Goal: Use online tool/utility: Utilize a website feature to perform a specific function

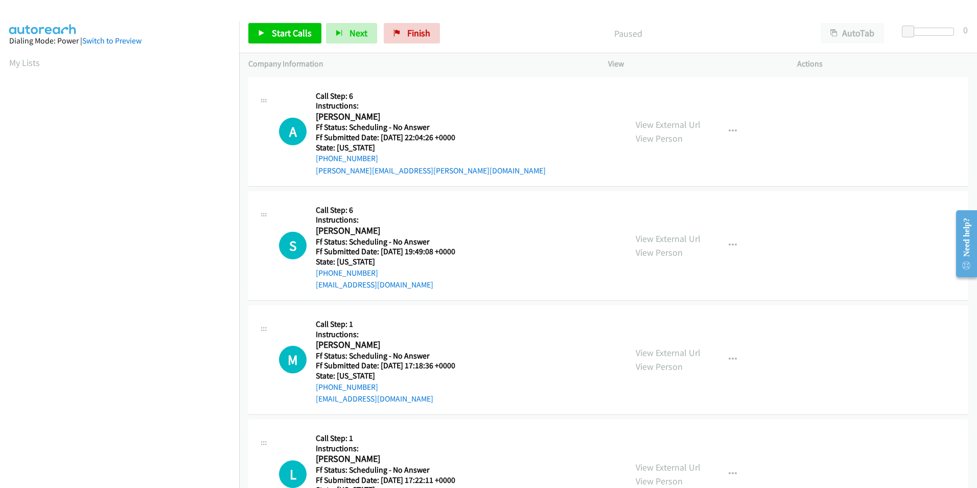
click at [284, 44] on div "Start Calls Pause Next Finish Paused AutoTab AutoTab 0" at bounding box center [608, 33] width 738 height 39
click at [281, 36] on span "Start Calls" at bounding box center [292, 33] width 40 height 12
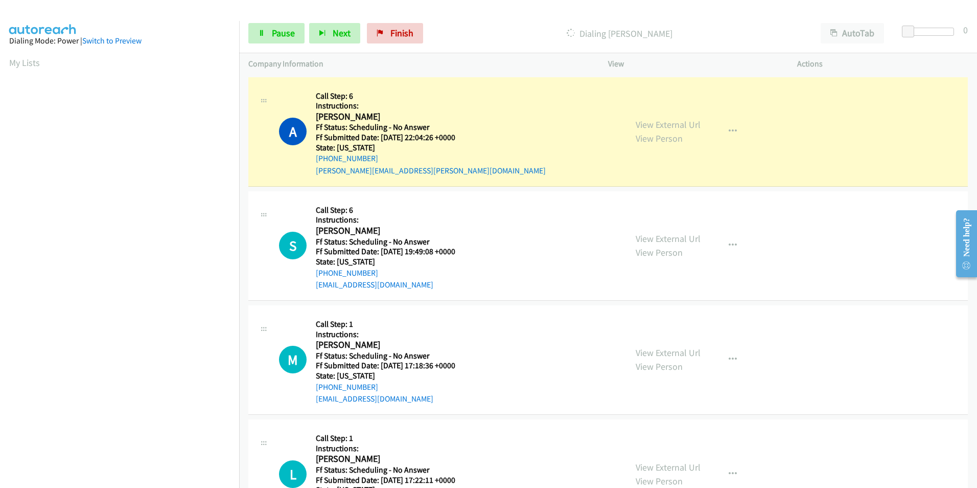
scroll to position [85, 0]
click at [666, 125] on link "View External Url" at bounding box center [668, 125] width 65 height 12
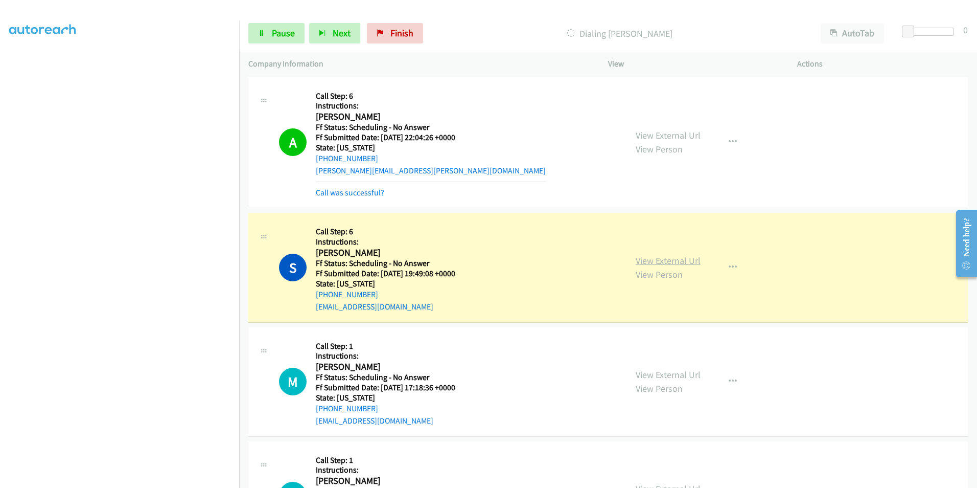
click at [683, 263] on link "View External Url" at bounding box center [668, 261] width 65 height 12
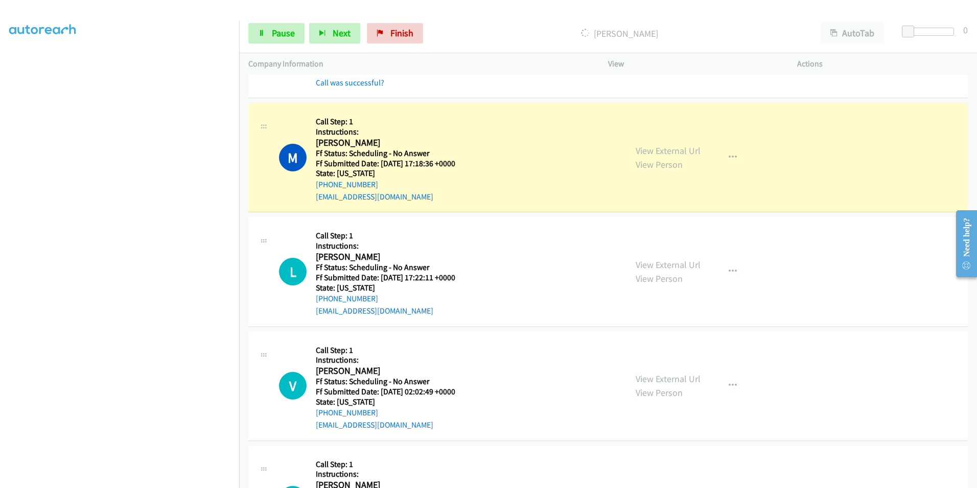
scroll to position [256, 0]
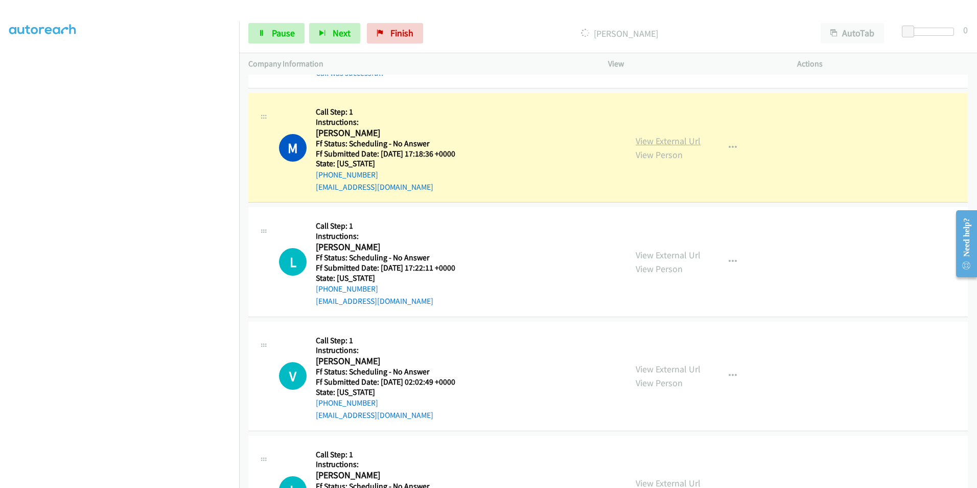
click at [666, 143] on link "View External Url" at bounding box center [668, 141] width 65 height 12
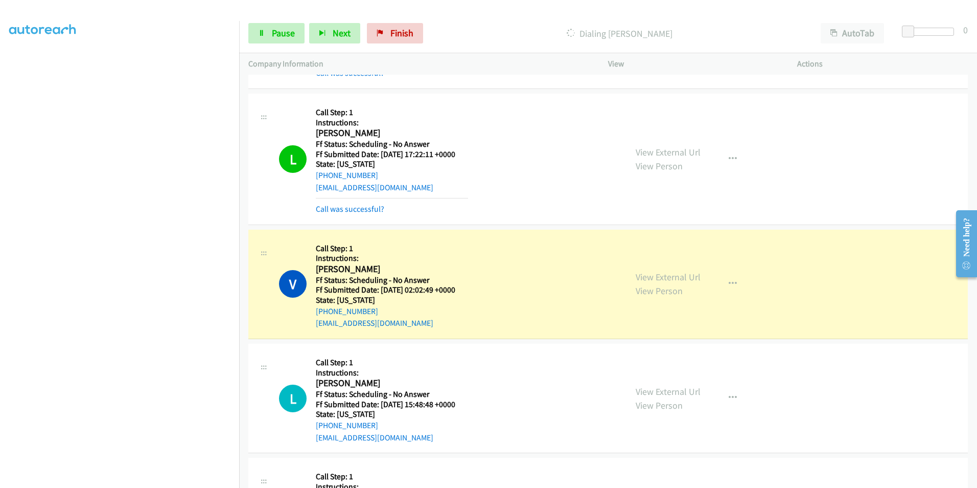
scroll to position [409, 0]
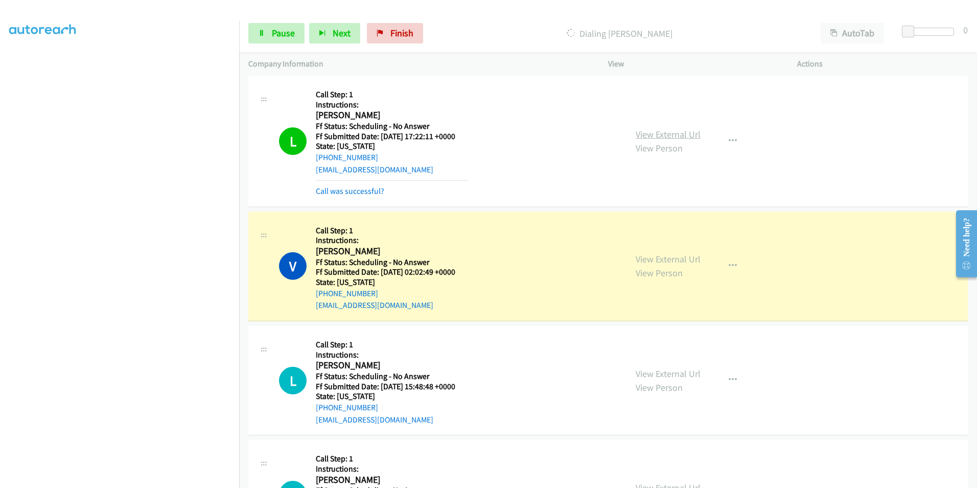
click at [673, 131] on link "View External Url" at bounding box center [668, 134] width 65 height 12
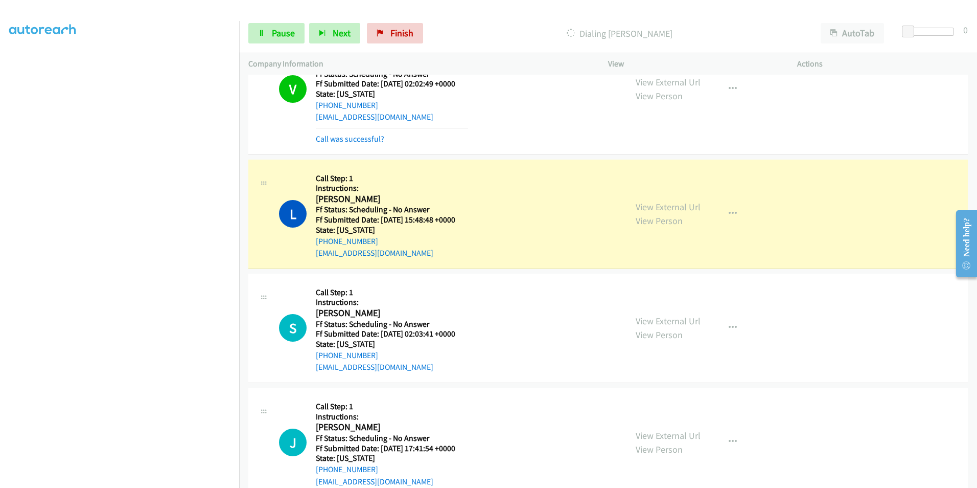
scroll to position [613, 0]
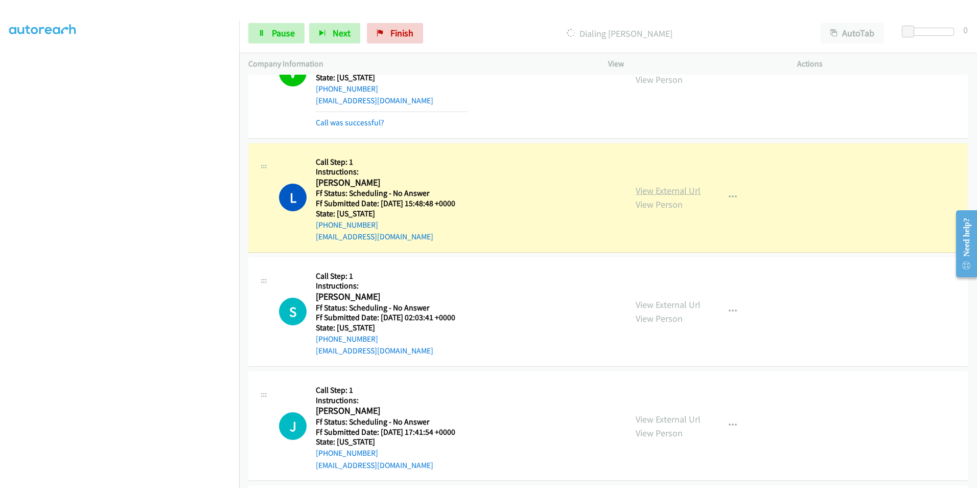
click at [662, 189] on link "View External Url" at bounding box center [668, 191] width 65 height 12
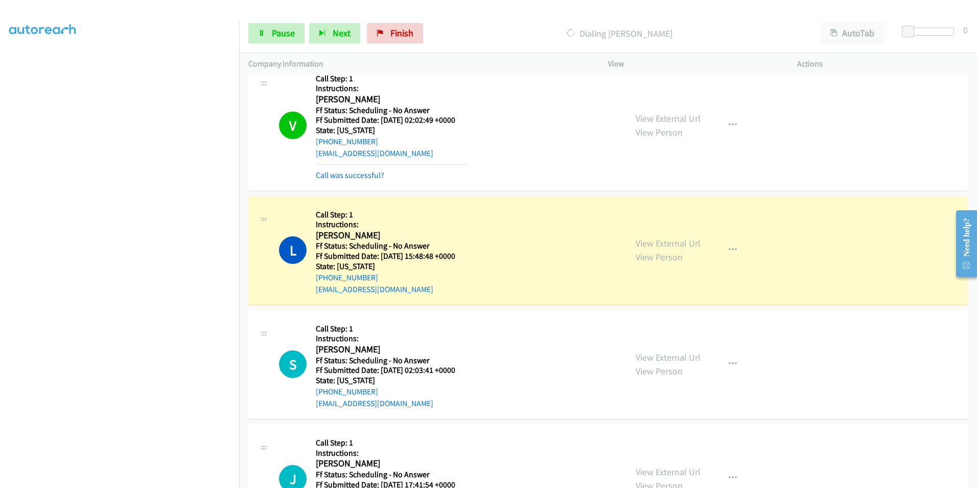
scroll to position [511, 0]
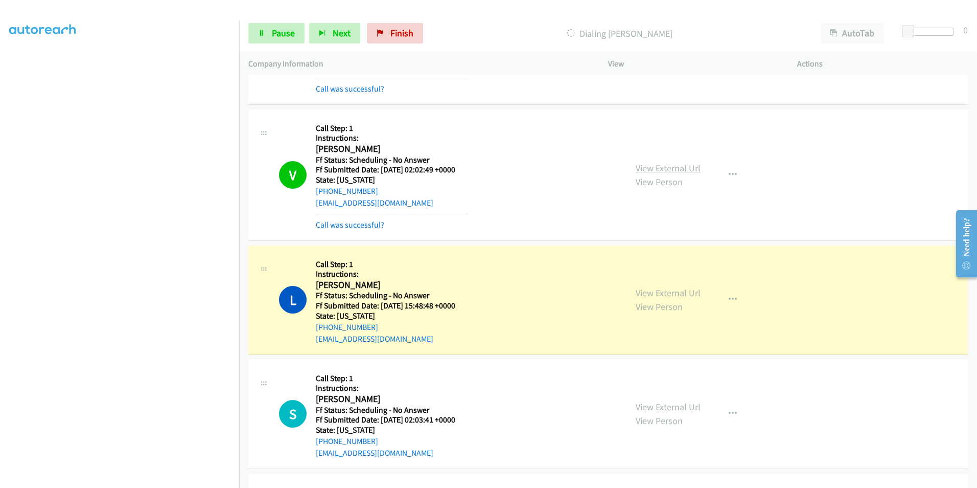
click at [675, 170] on link "View External Url" at bounding box center [668, 168] width 65 height 12
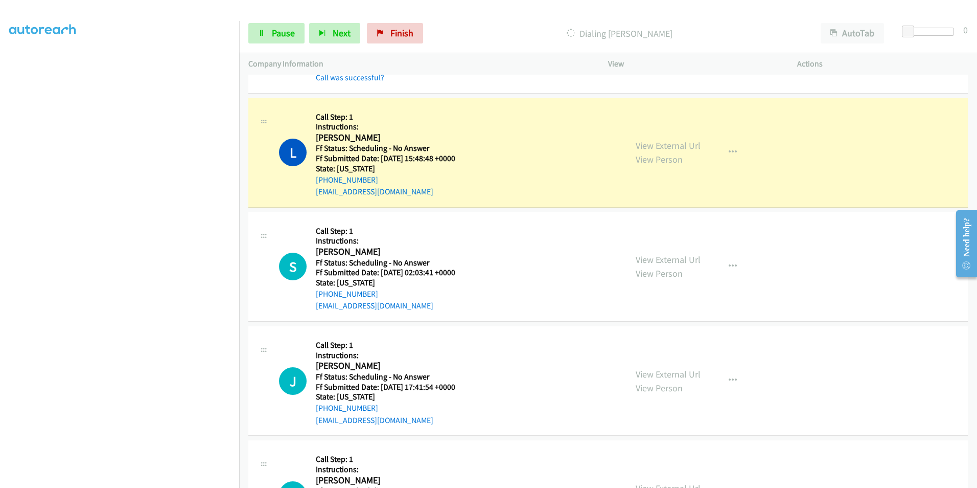
scroll to position [664, 0]
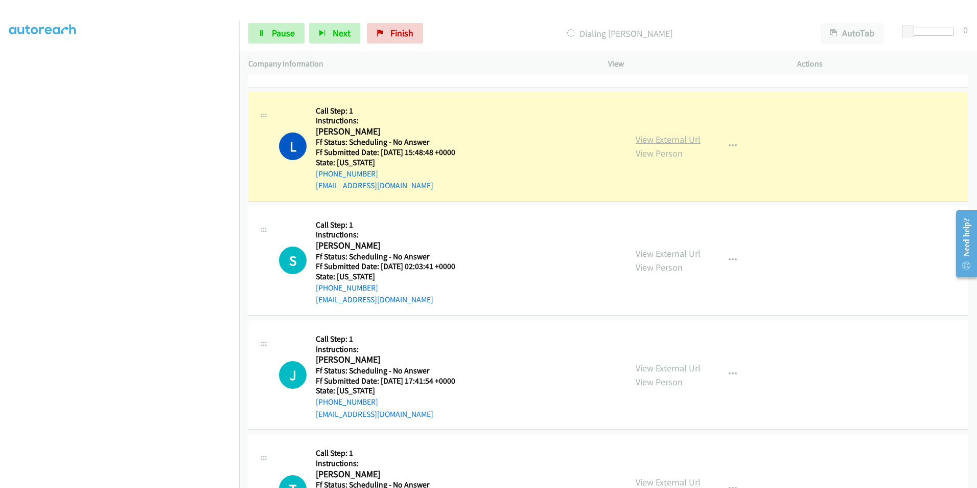
click at [650, 136] on link "View External Url" at bounding box center [668, 139] width 65 height 12
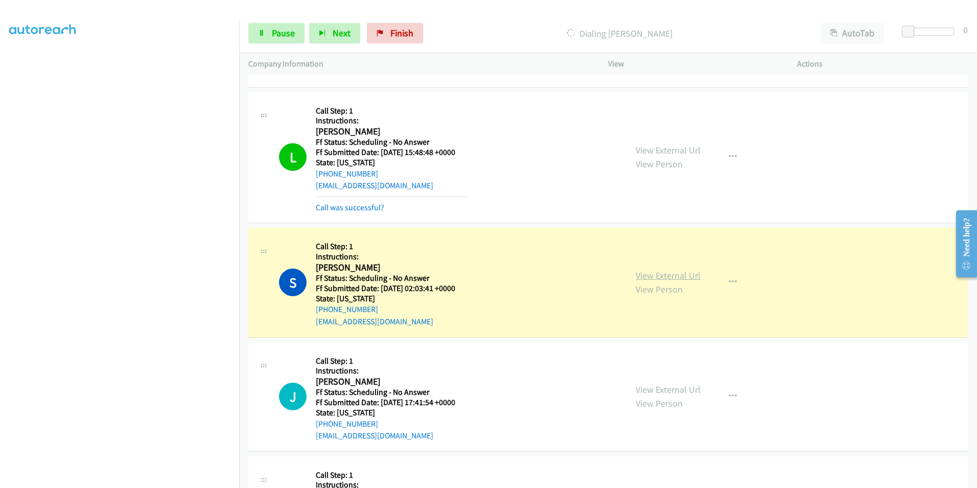
click at [676, 279] on link "View External Url" at bounding box center [668, 275] width 65 height 12
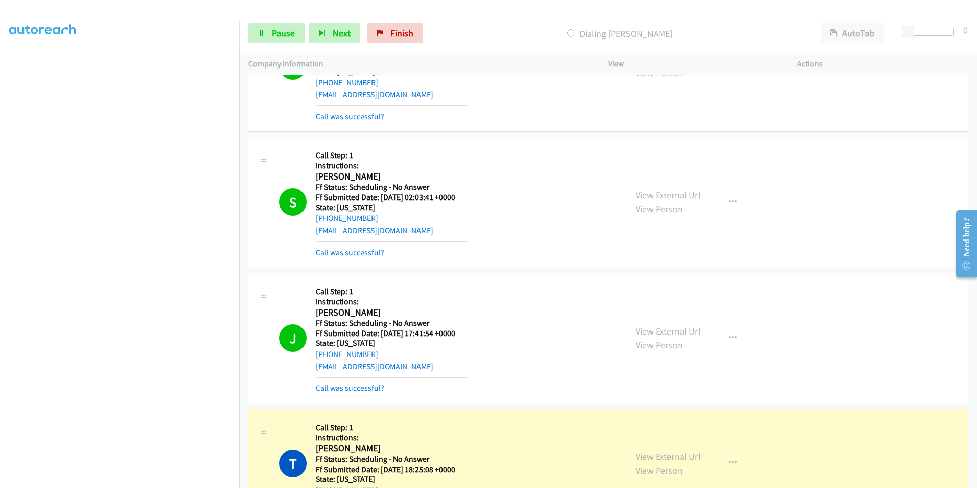
scroll to position [818, 0]
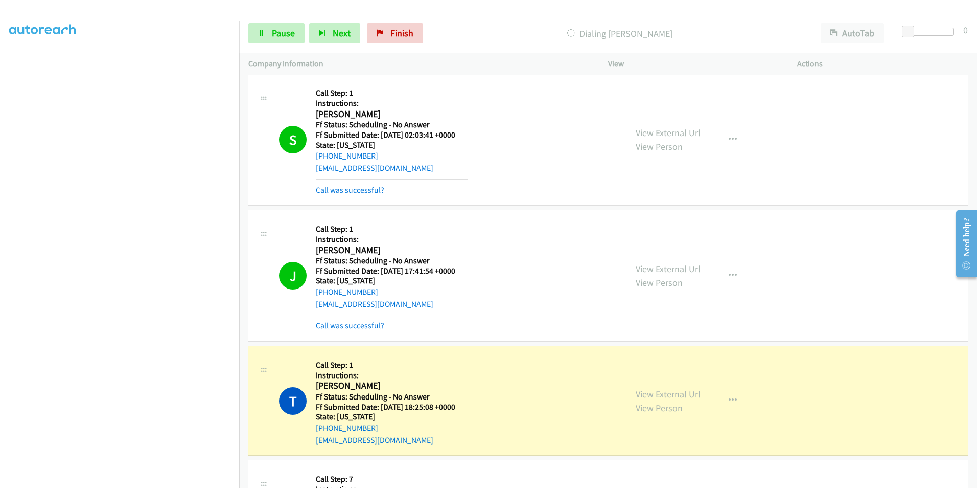
click at [676, 266] on link "View External Url" at bounding box center [668, 269] width 65 height 12
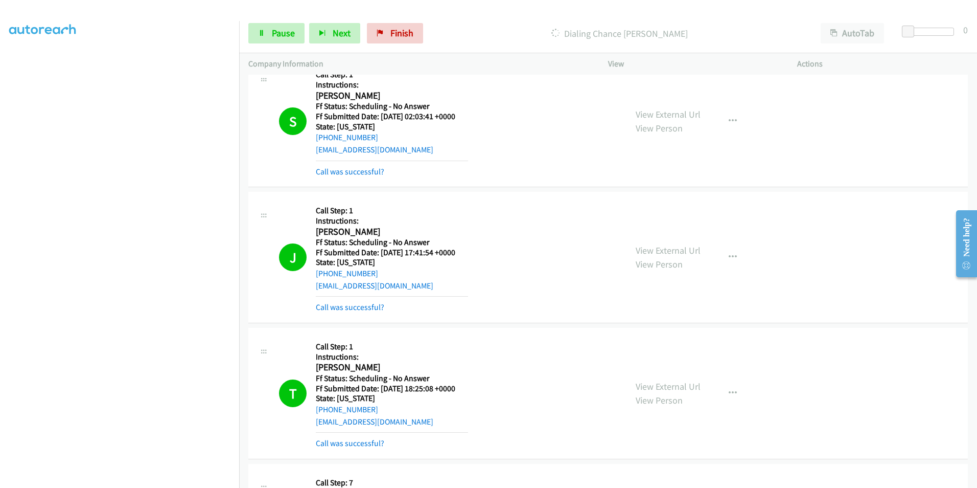
scroll to position [869, 0]
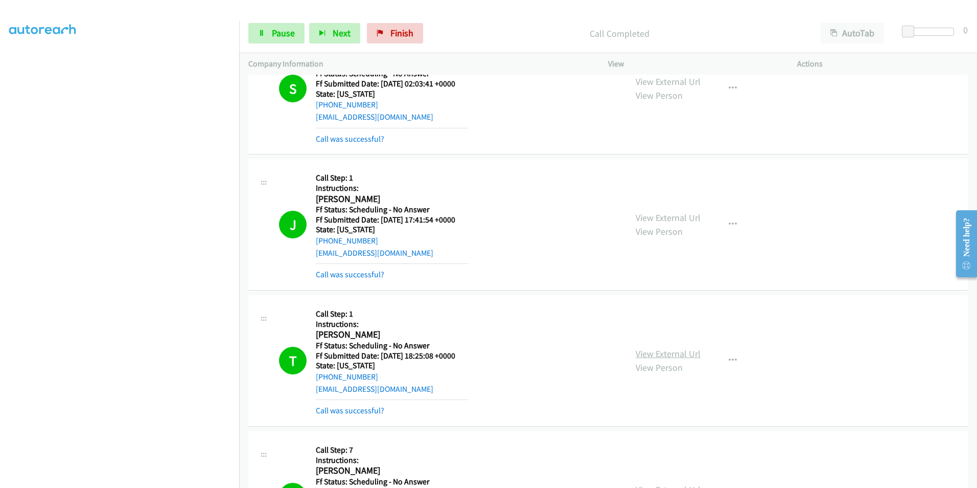
click at [652, 356] on link "View External Url" at bounding box center [668, 354] width 65 height 12
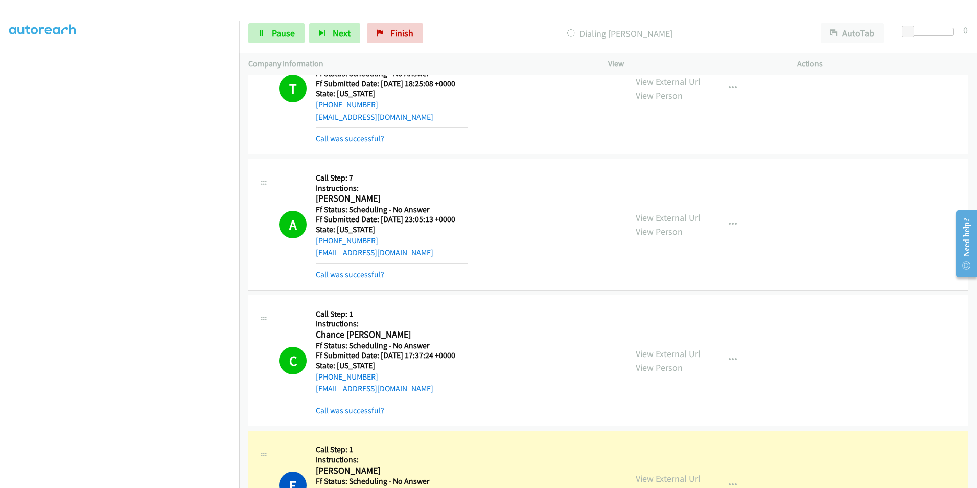
scroll to position [1124, 0]
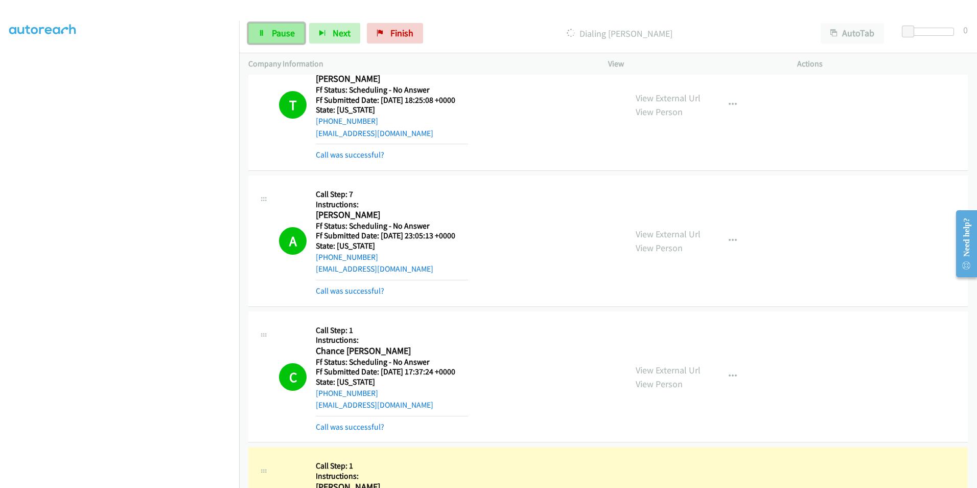
click at [272, 28] on span "Pause" at bounding box center [283, 33] width 23 height 12
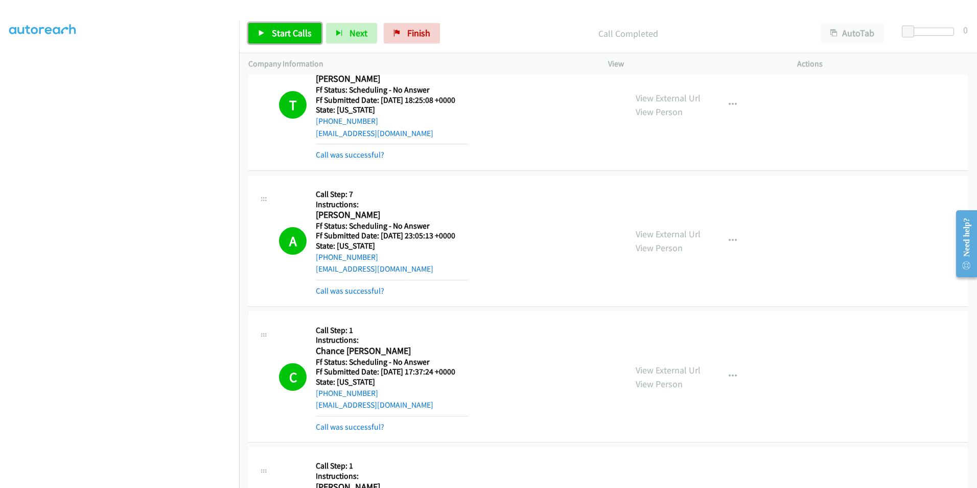
click at [284, 34] on span "Start Calls" at bounding box center [292, 33] width 40 height 12
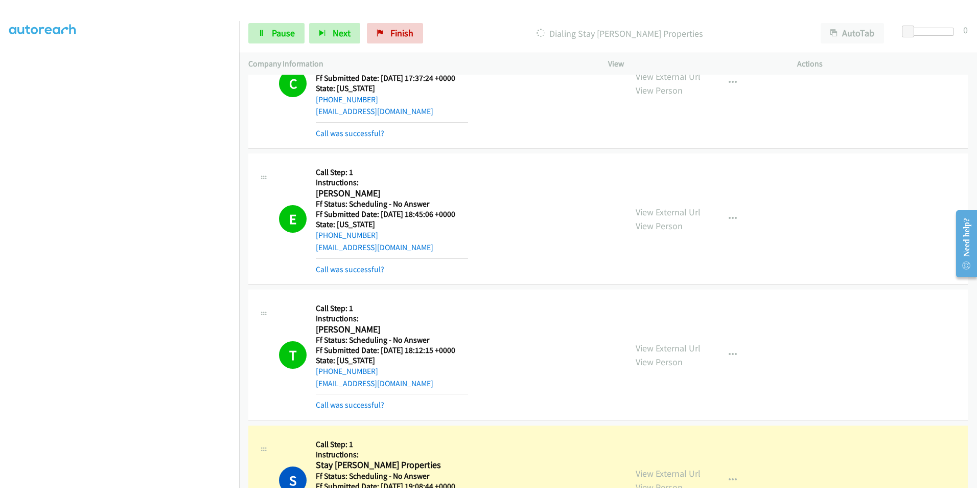
scroll to position [1482, 0]
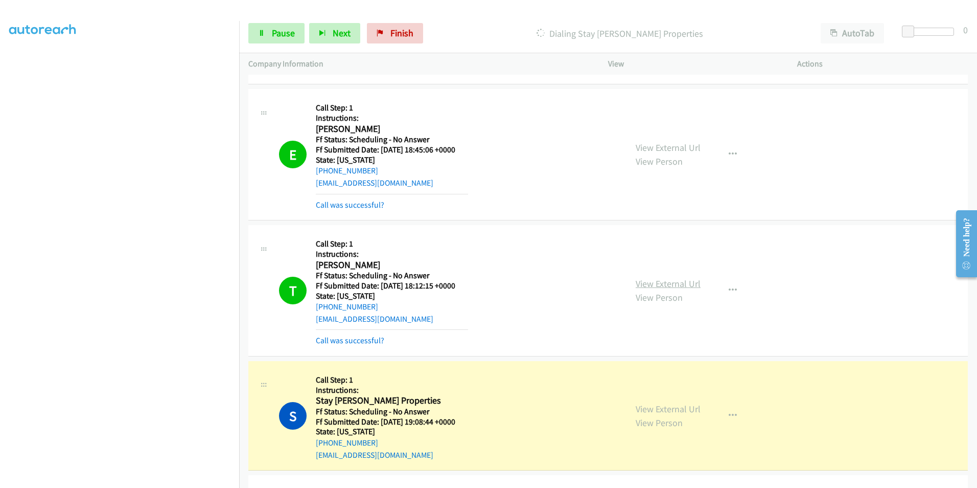
click at [648, 279] on link "View External Url" at bounding box center [668, 284] width 65 height 12
click at [671, 407] on link "View External Url" at bounding box center [668, 409] width 65 height 12
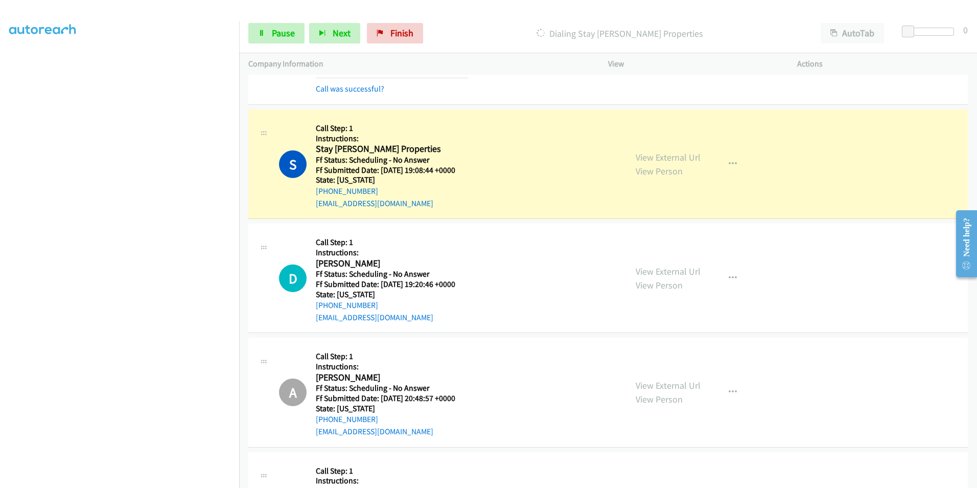
scroll to position [1789, 0]
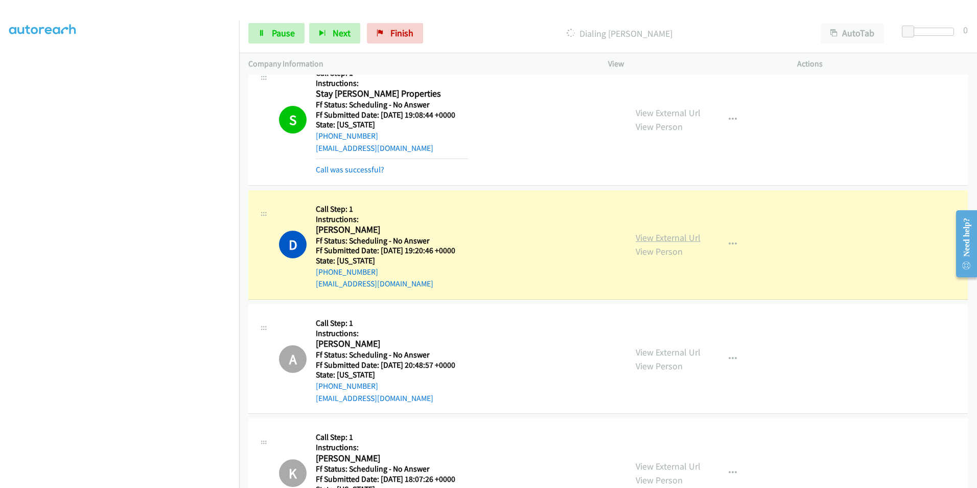
click at [670, 235] on link "View External Url" at bounding box center [668, 238] width 65 height 12
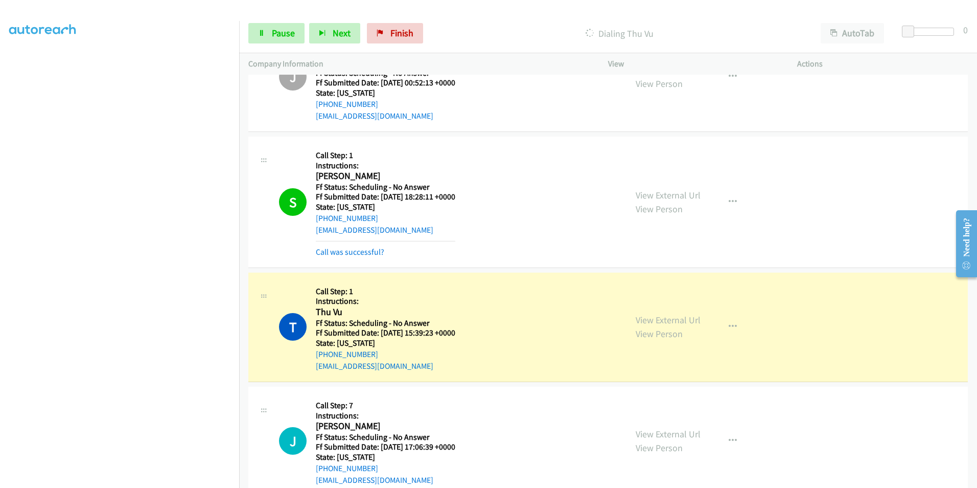
scroll to position [2760, 0]
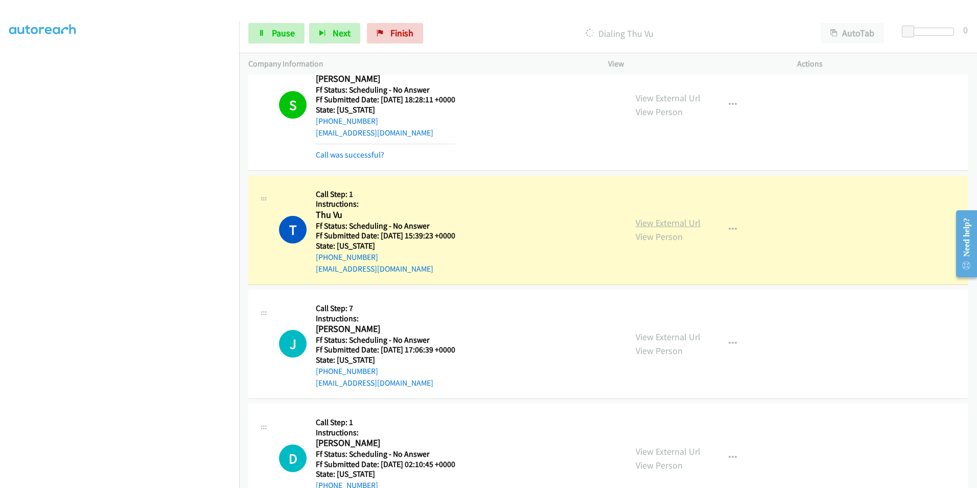
click at [650, 225] on link "View External Url" at bounding box center [668, 223] width 65 height 12
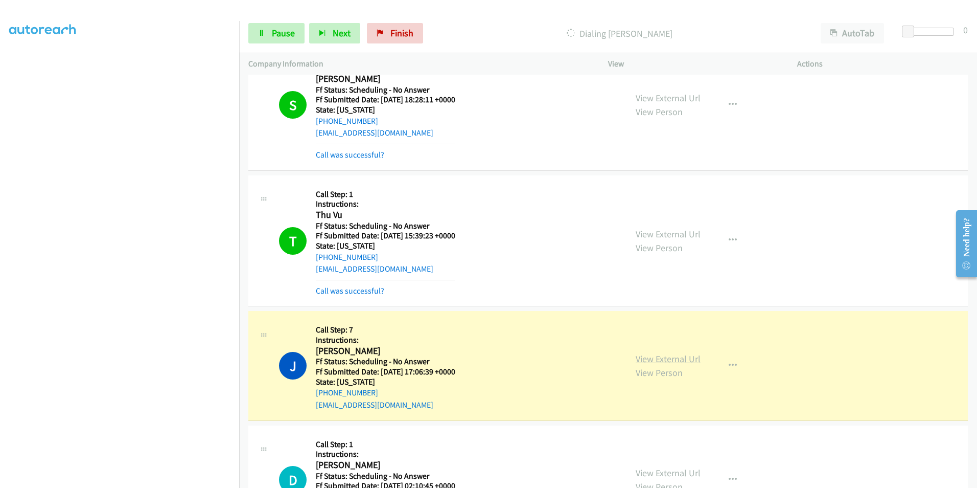
click at [672, 356] on link "View External Url" at bounding box center [668, 359] width 65 height 12
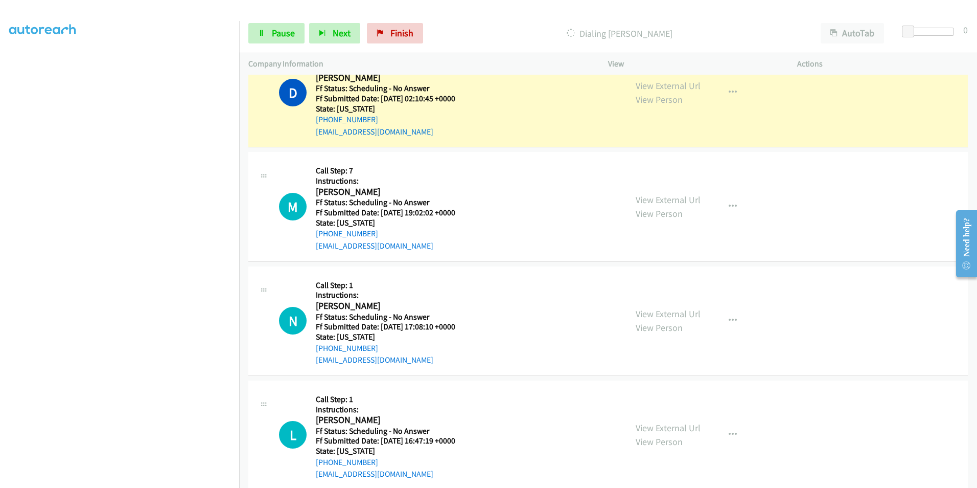
scroll to position [3118, 0]
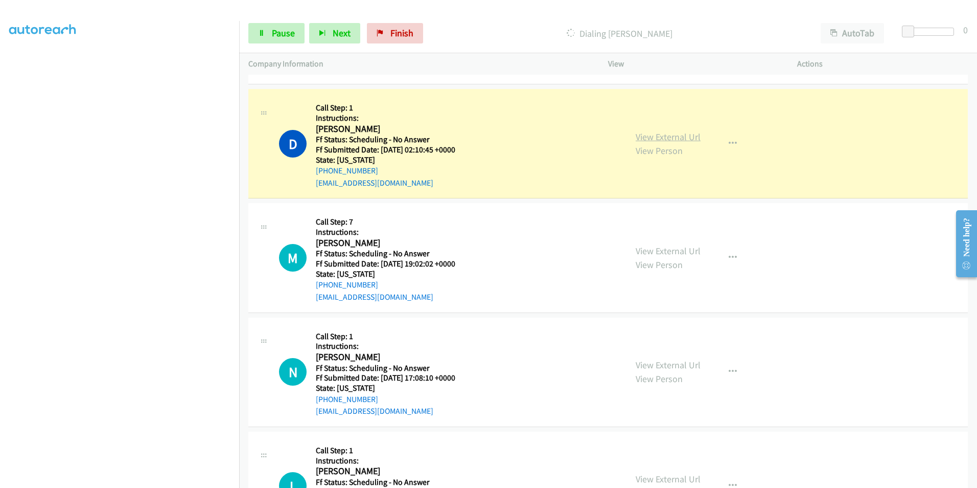
click at [669, 135] on link "View External Url" at bounding box center [668, 137] width 65 height 12
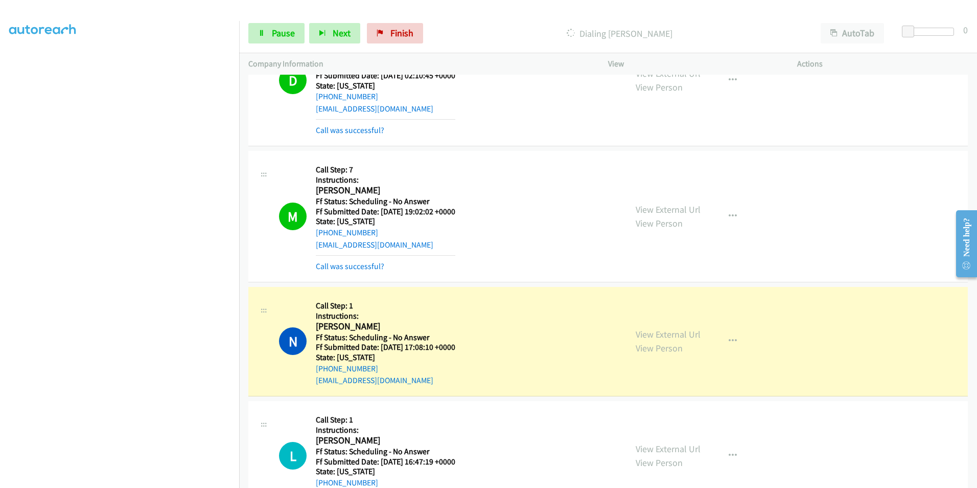
scroll to position [3373, 0]
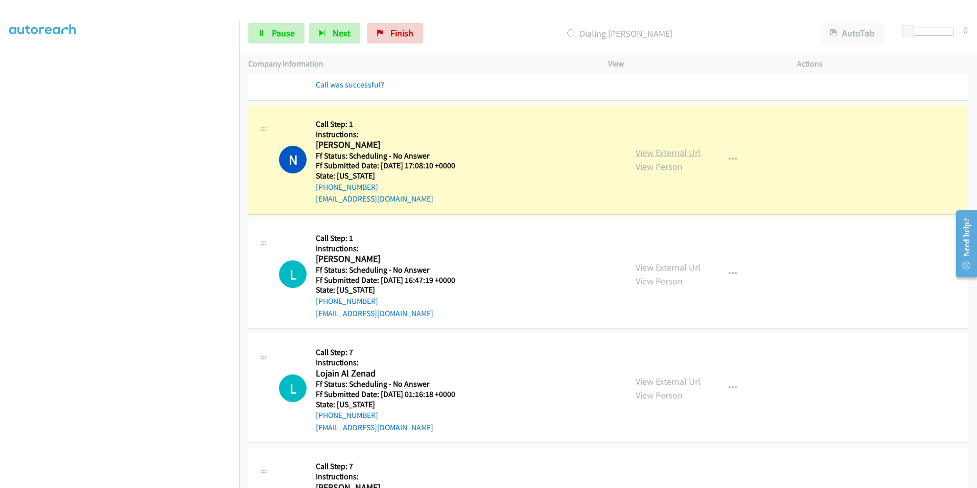
click at [683, 153] on link "View External Url" at bounding box center [668, 153] width 65 height 12
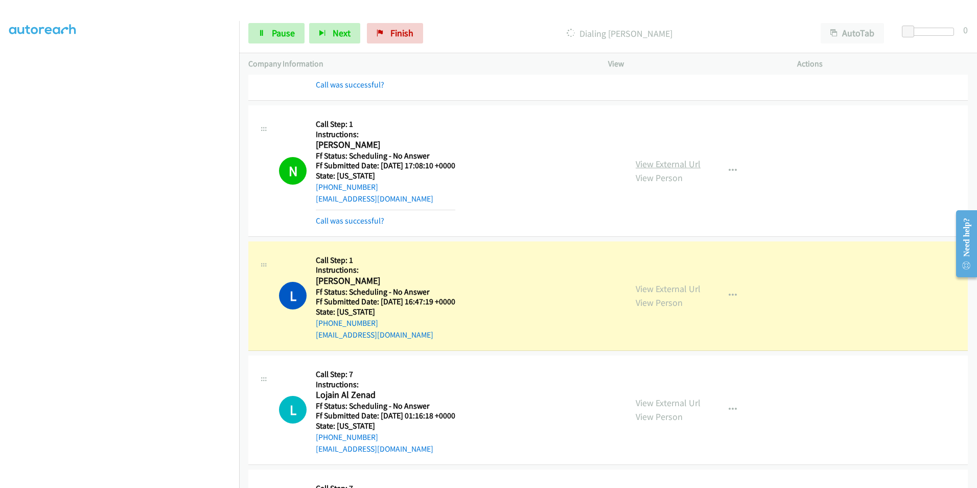
click at [640, 159] on link "View External Url" at bounding box center [668, 164] width 65 height 12
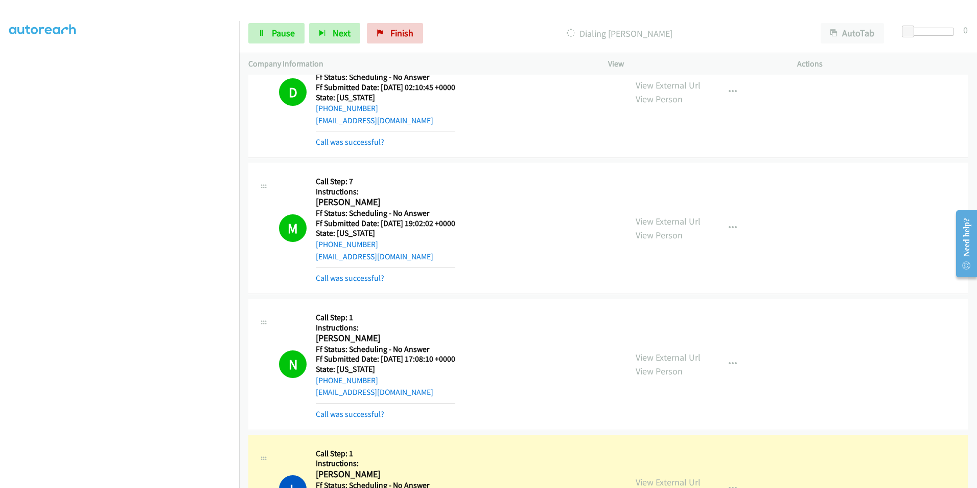
scroll to position [3169, 0]
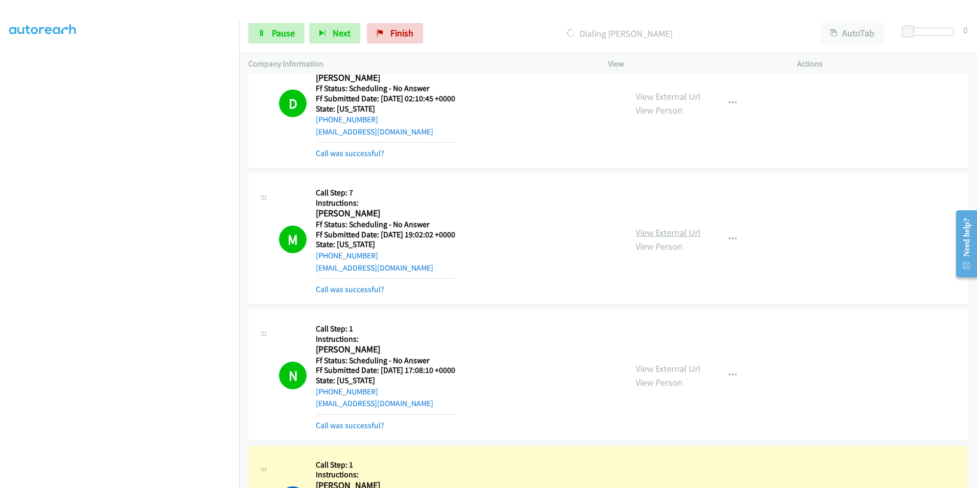
click at [661, 232] on link "View External Url" at bounding box center [668, 232] width 65 height 12
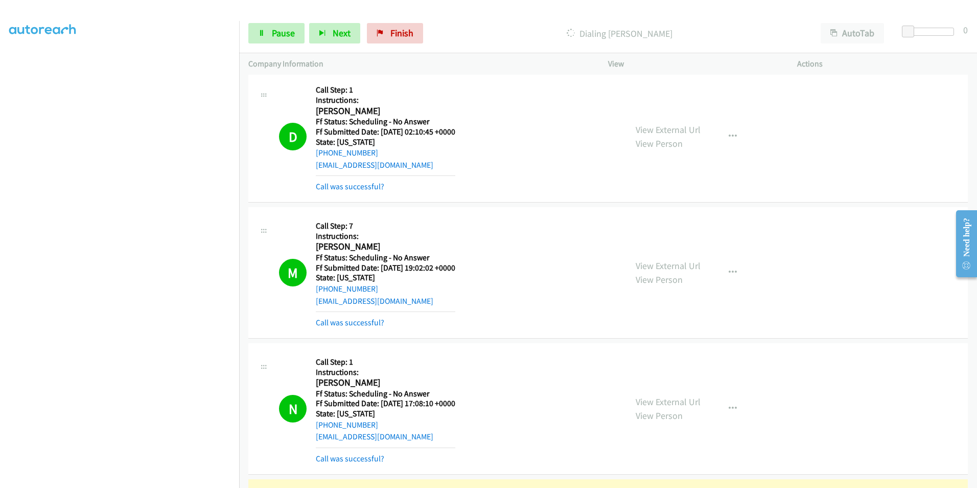
scroll to position [3118, 0]
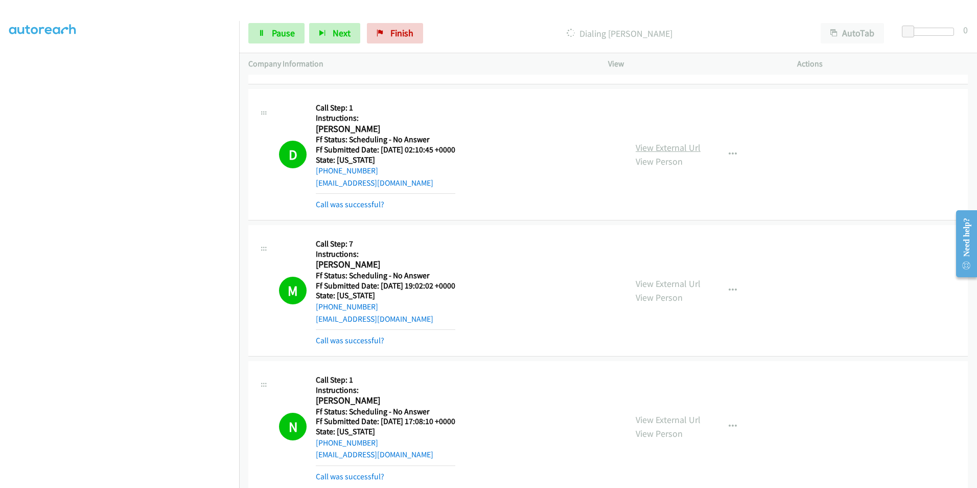
click at [661, 145] on link "View External Url" at bounding box center [668, 148] width 65 height 12
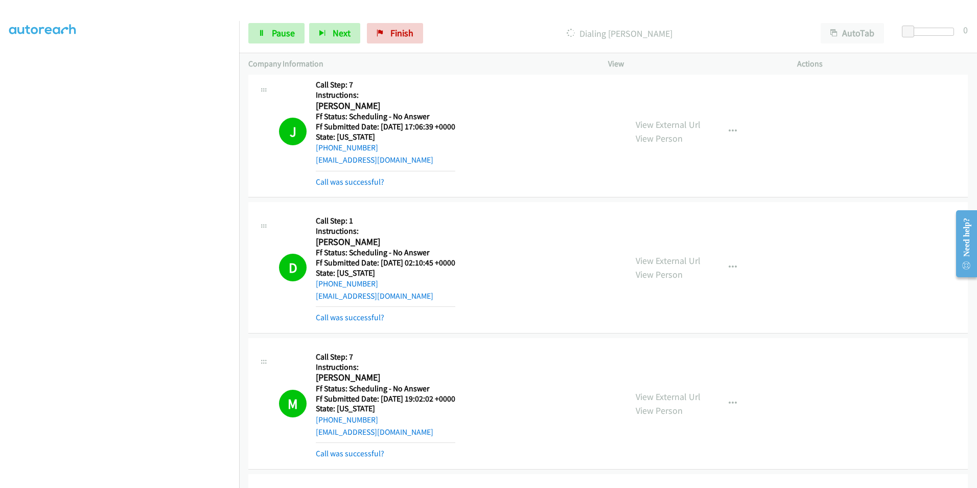
scroll to position [2913, 0]
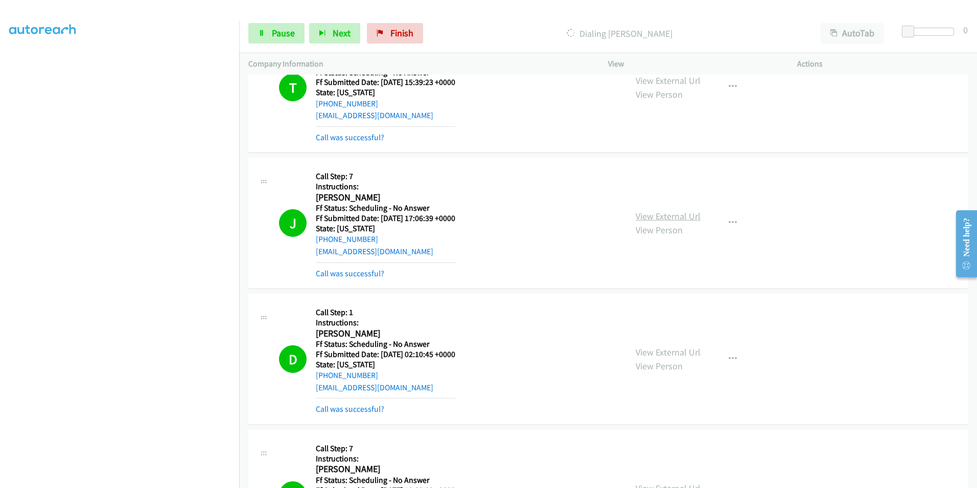
click at [655, 219] on link "View External Url" at bounding box center [668, 216] width 65 height 12
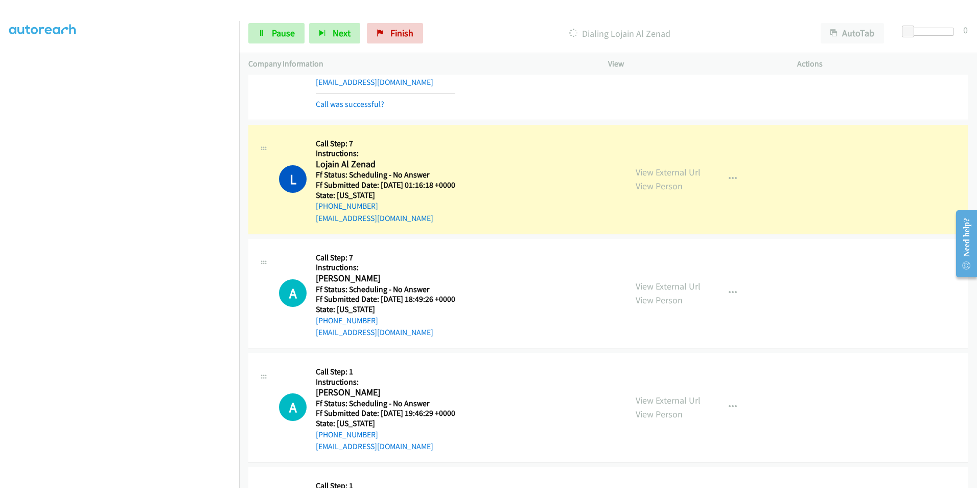
scroll to position [3578, 0]
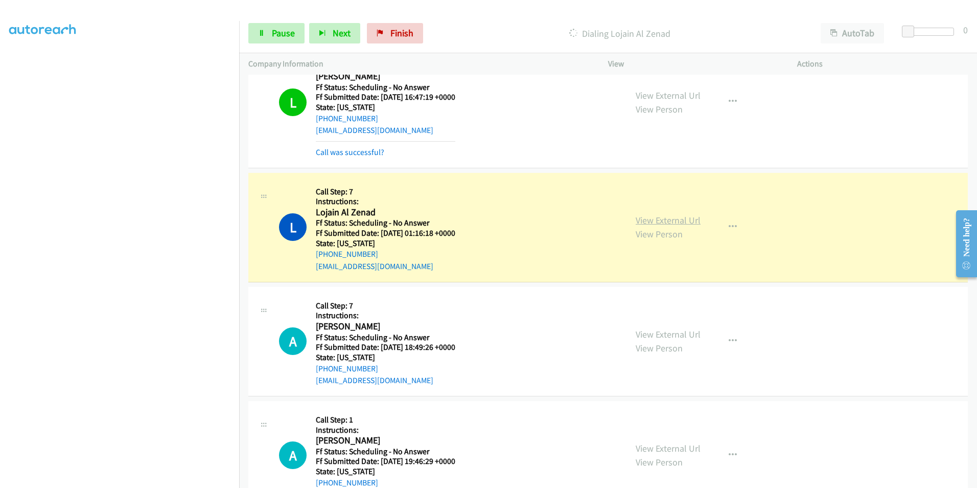
click at [660, 222] on link "View External Url" at bounding box center [668, 220] width 65 height 12
click at [266, 38] on link "Pause" at bounding box center [276, 33] width 56 height 20
click at [407, 33] on span "Finish" at bounding box center [418, 33] width 23 height 12
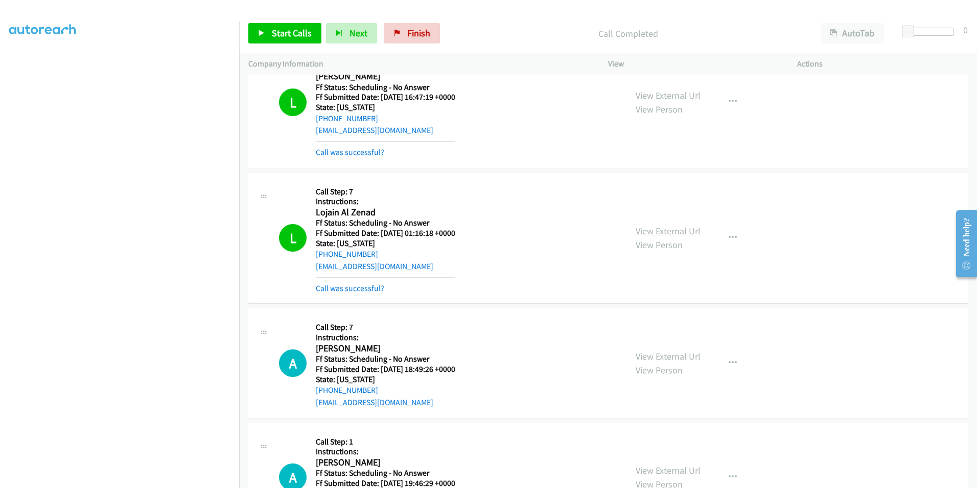
click at [653, 226] on link "View External Url" at bounding box center [668, 231] width 65 height 12
click at [407, 29] on span "Finish" at bounding box center [418, 33] width 23 height 12
